Goal: Check status: Check status

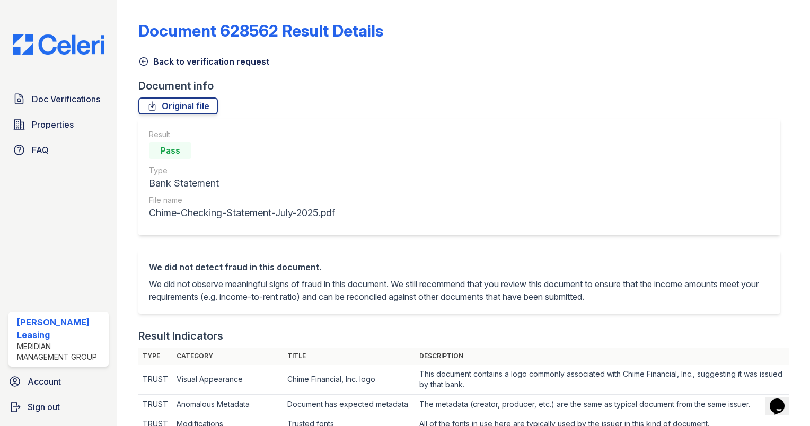
click at [146, 64] on icon at bounding box center [144, 62] width 8 height 8
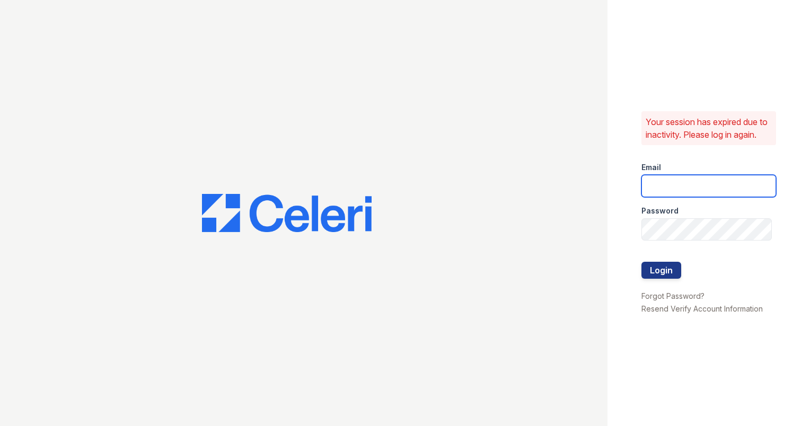
click at [699, 197] on input "email" at bounding box center [709, 186] width 135 height 22
type input "ashberry@mmgmgt.com"
click at [714, 161] on div "Email" at bounding box center [709, 164] width 135 height 21
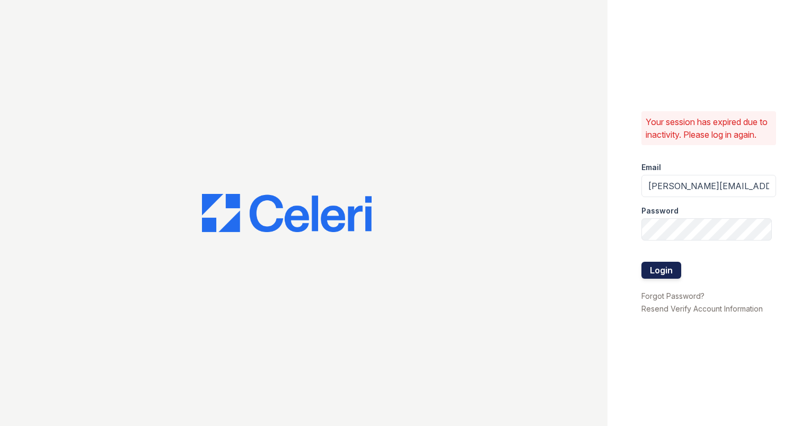
click at [672, 278] on button "Login" at bounding box center [662, 270] width 40 height 17
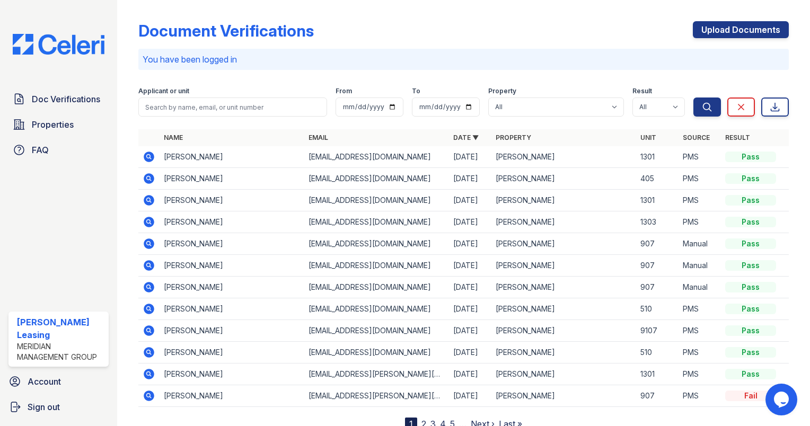
click at [150, 178] on icon at bounding box center [149, 178] width 13 height 13
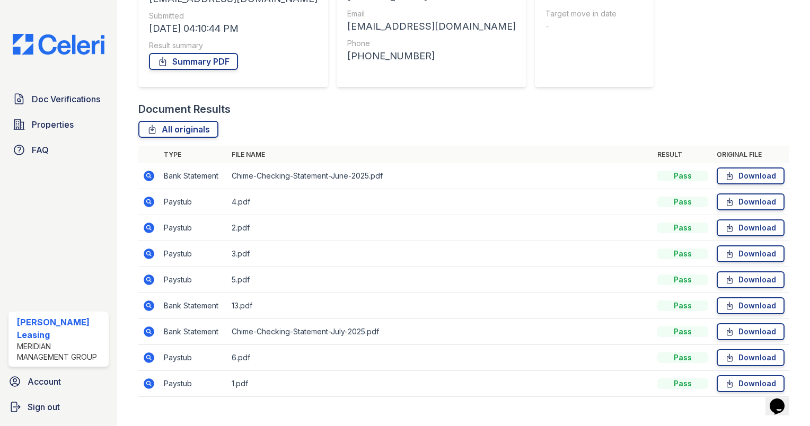
scroll to position [176, 0]
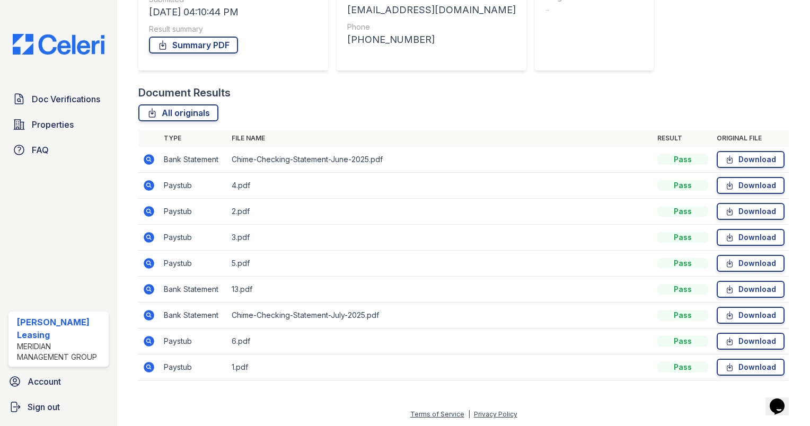
click at [148, 291] on icon at bounding box center [149, 289] width 11 height 11
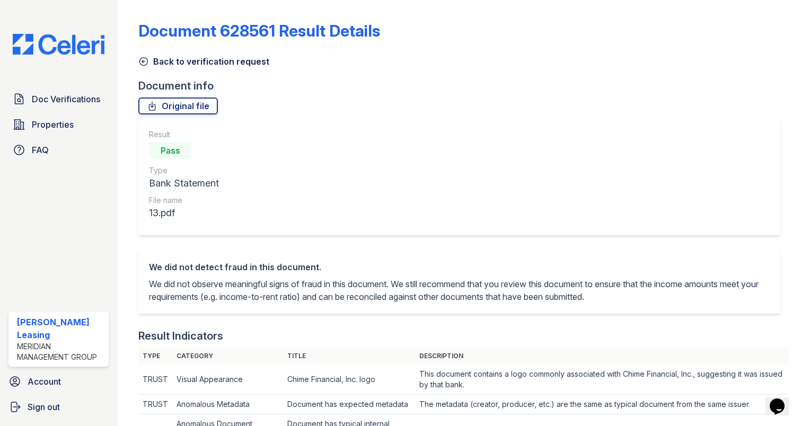
click at [144, 62] on icon at bounding box center [143, 61] width 11 height 11
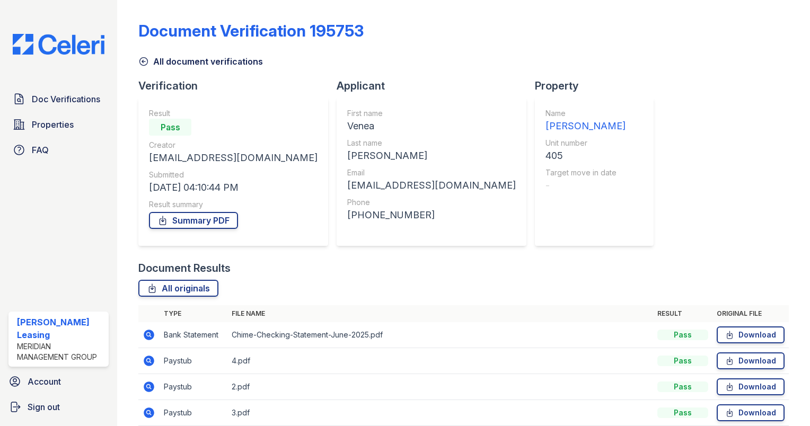
scroll to position [176, 0]
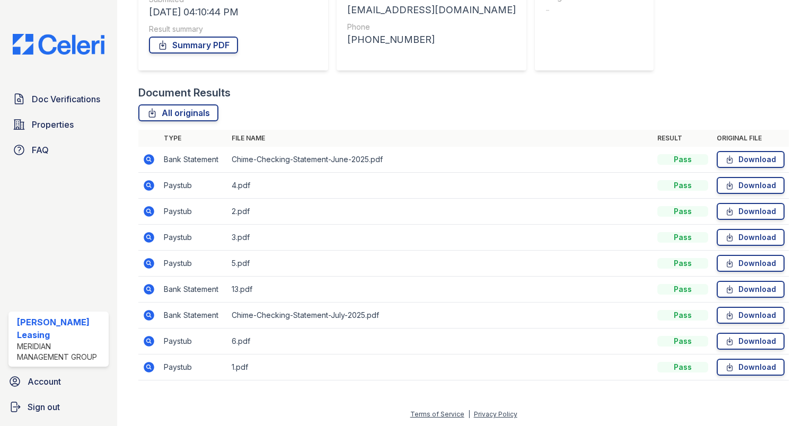
click at [151, 341] on icon at bounding box center [149, 341] width 11 height 11
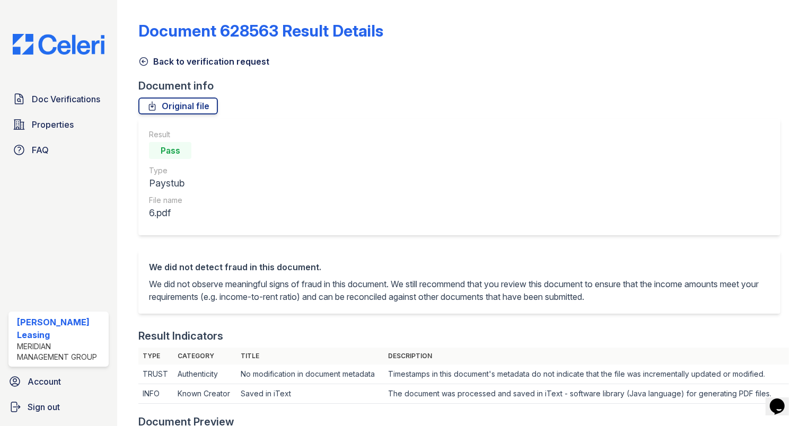
click at [142, 60] on icon at bounding box center [143, 61] width 11 height 11
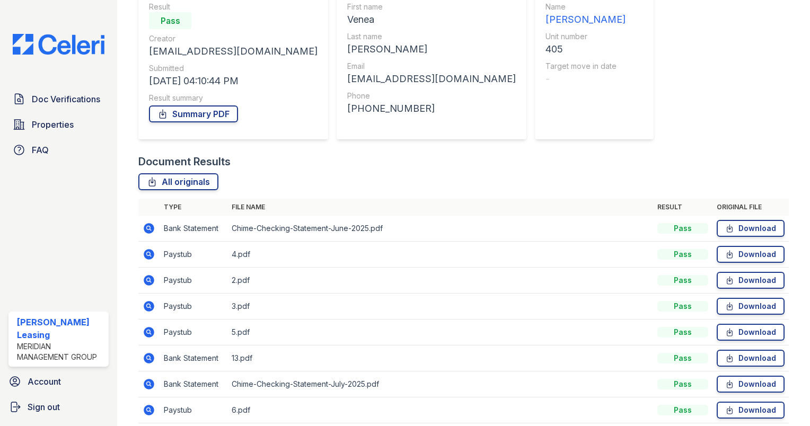
scroll to position [105, 0]
